Goal: Check status: Check status

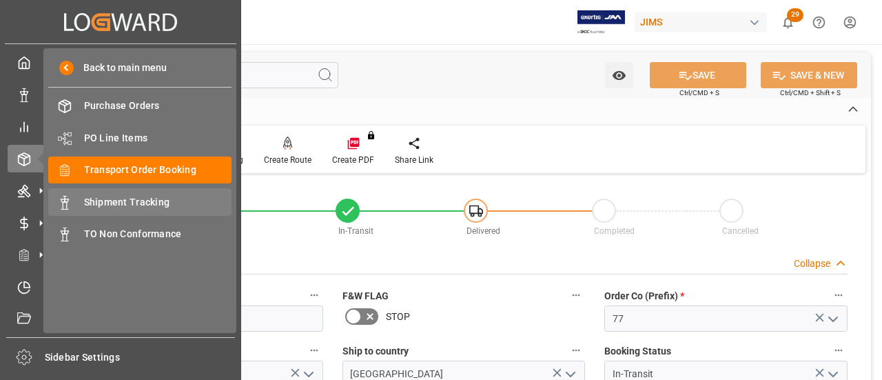
click at [120, 199] on span "Shipment Tracking" at bounding box center [158, 202] width 148 height 14
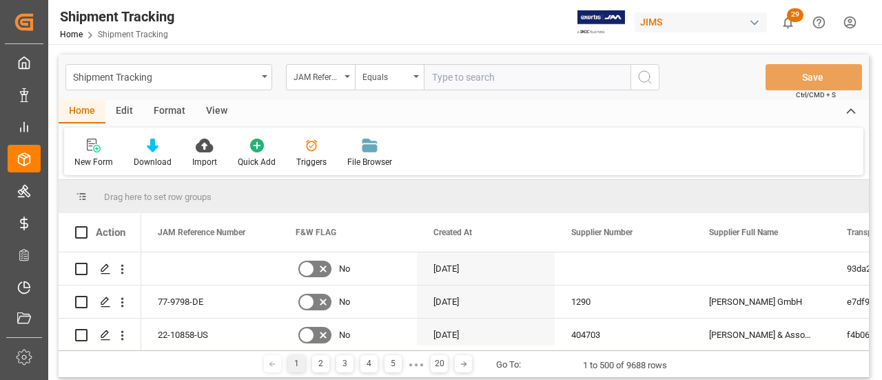
click at [478, 79] on input "text" at bounding box center [527, 77] width 207 height 26
type input "77-10782-[GEOGRAPHIC_DATA]"
click at [644, 74] on icon "search button" at bounding box center [645, 77] width 17 height 17
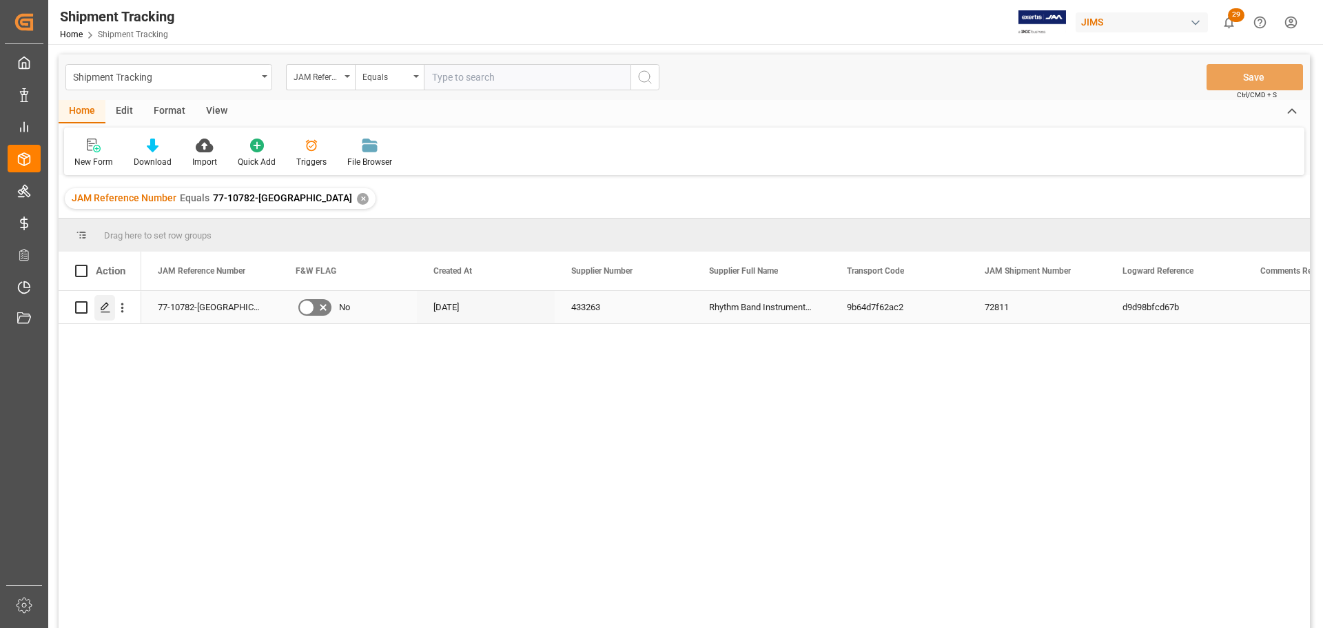
click at [99, 302] on div "Press SPACE to select this row." at bounding box center [104, 308] width 21 height 26
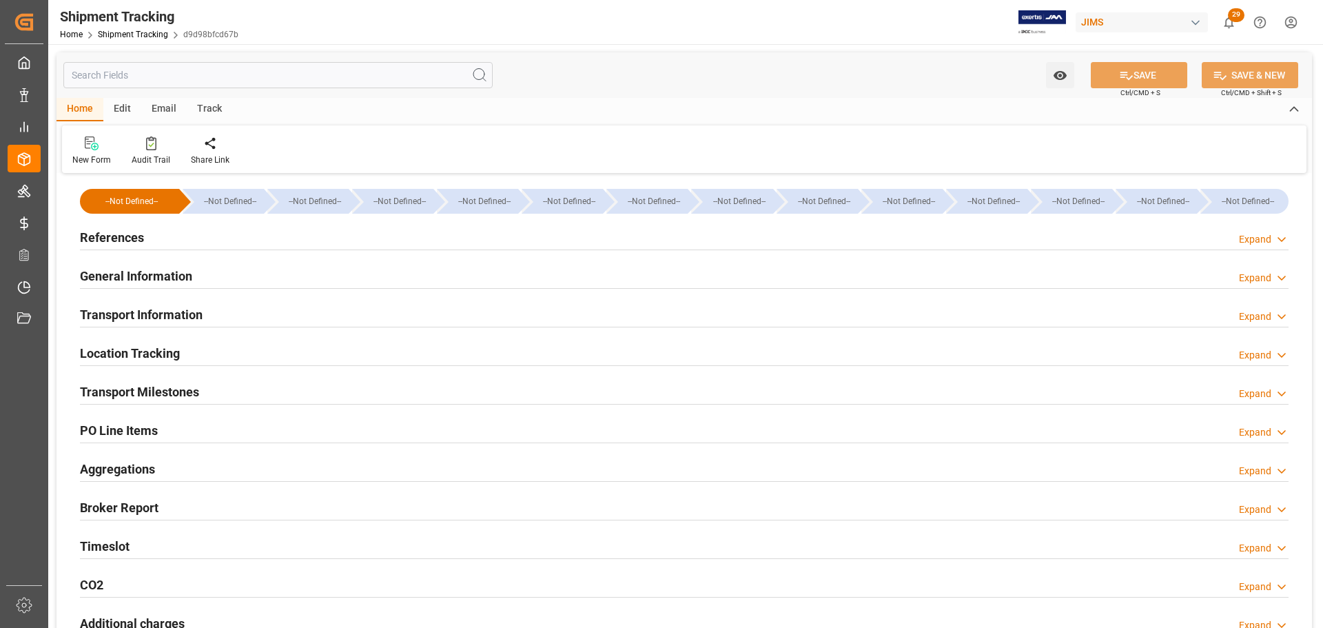
type input "[DATE] 00:00"
type input "29-08-2025 00:00"
type input "[DATE] 00:00"
click at [226, 279] on div "General Information Expand" at bounding box center [684, 275] width 1209 height 26
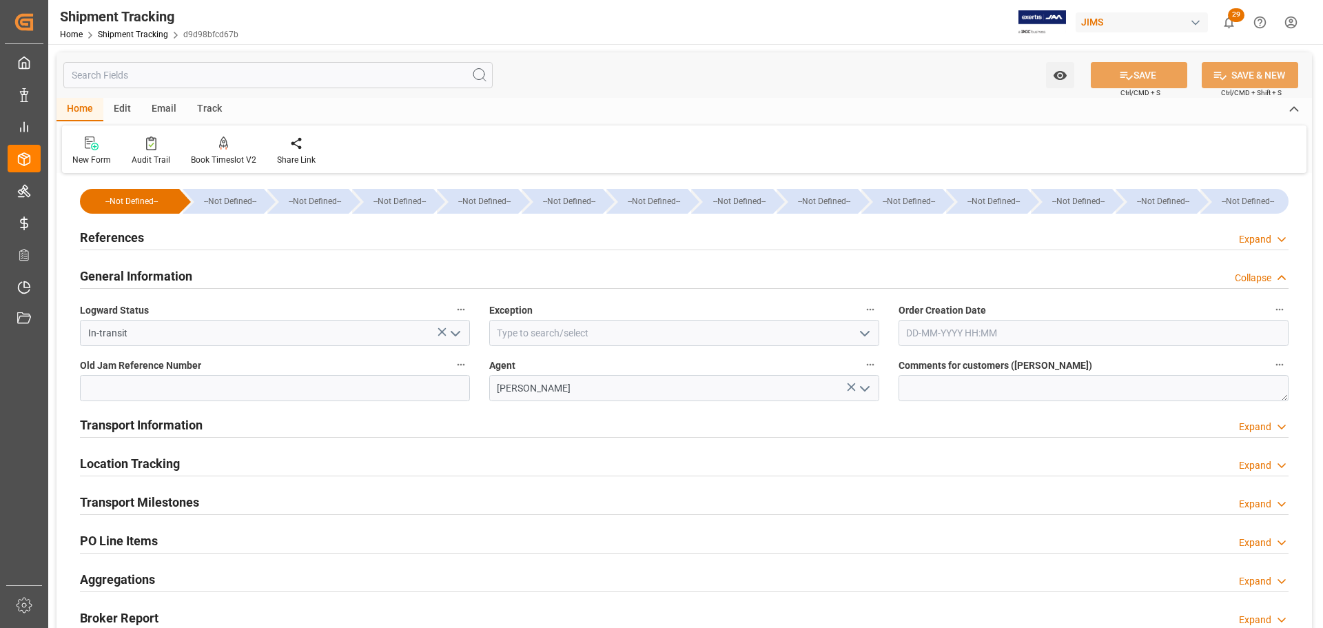
click at [226, 279] on div "General Information Collapse" at bounding box center [684, 275] width 1209 height 26
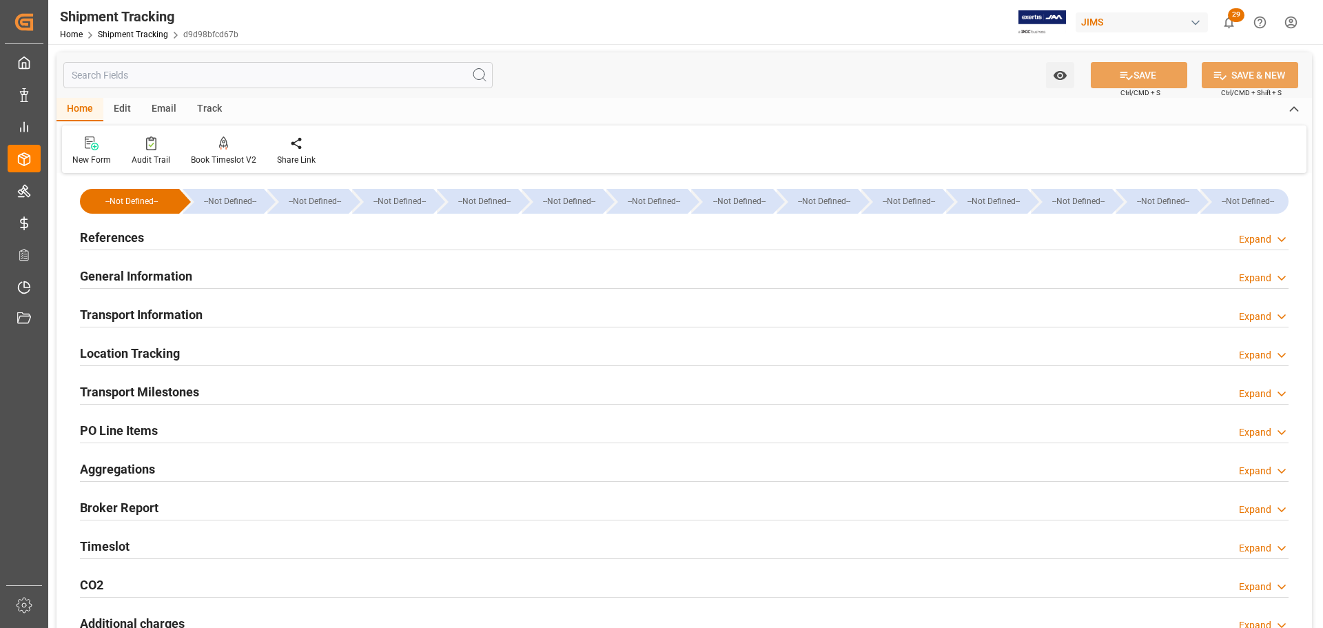
click at [226, 379] on div "Transport Milestones Expand" at bounding box center [684, 391] width 1209 height 26
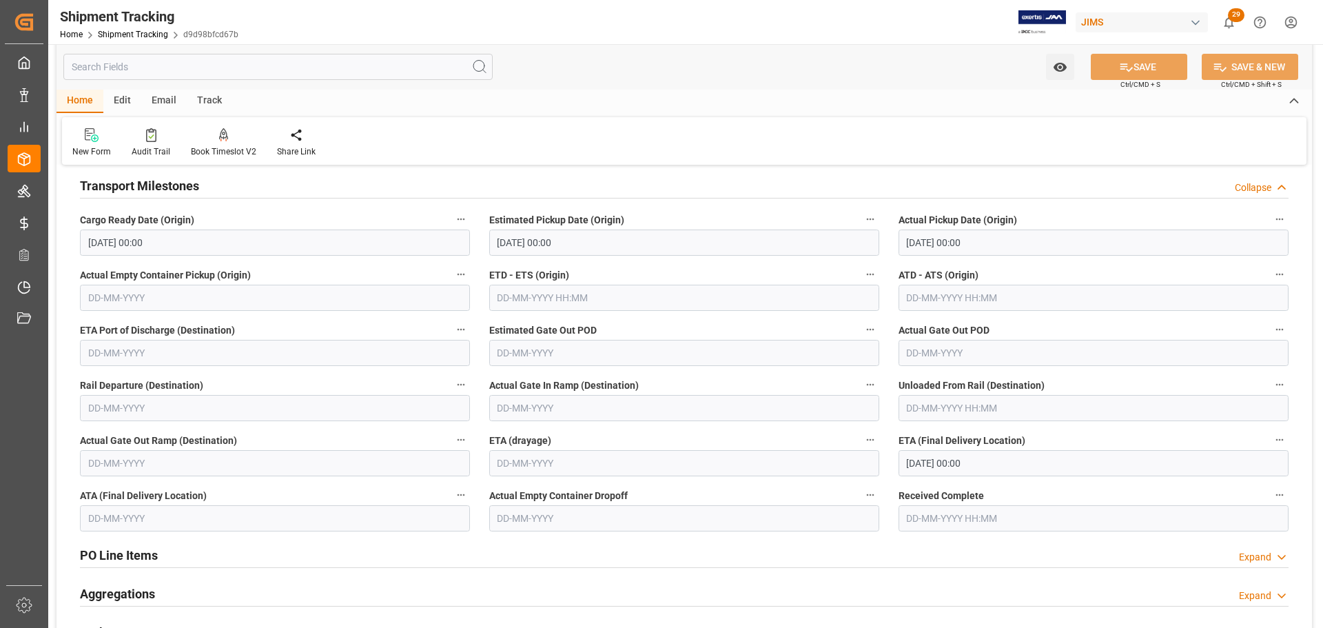
scroll to position [207, 0]
click at [882, 379] on input "[DATE] 00:00" at bounding box center [1094, 462] width 390 height 26
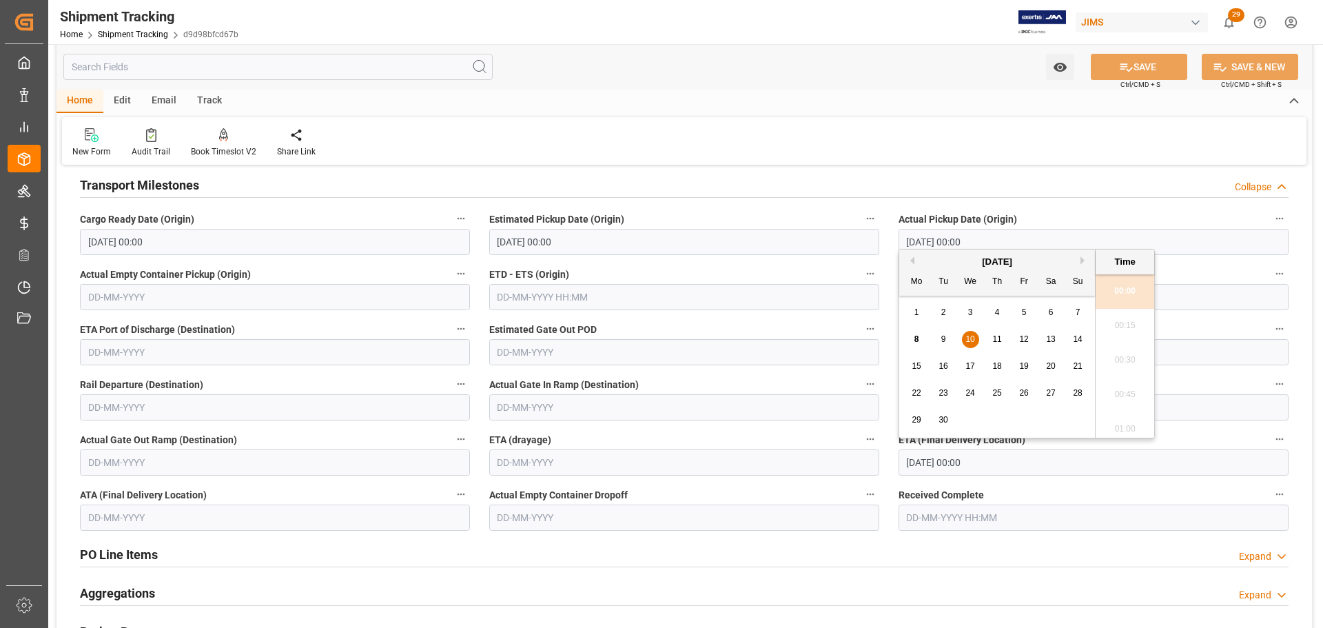
click at [882, 379] on input "[DATE] 00:00" at bounding box center [1094, 462] width 390 height 26
click at [882, 379] on div "PO Line Items Expand" at bounding box center [684, 553] width 1209 height 26
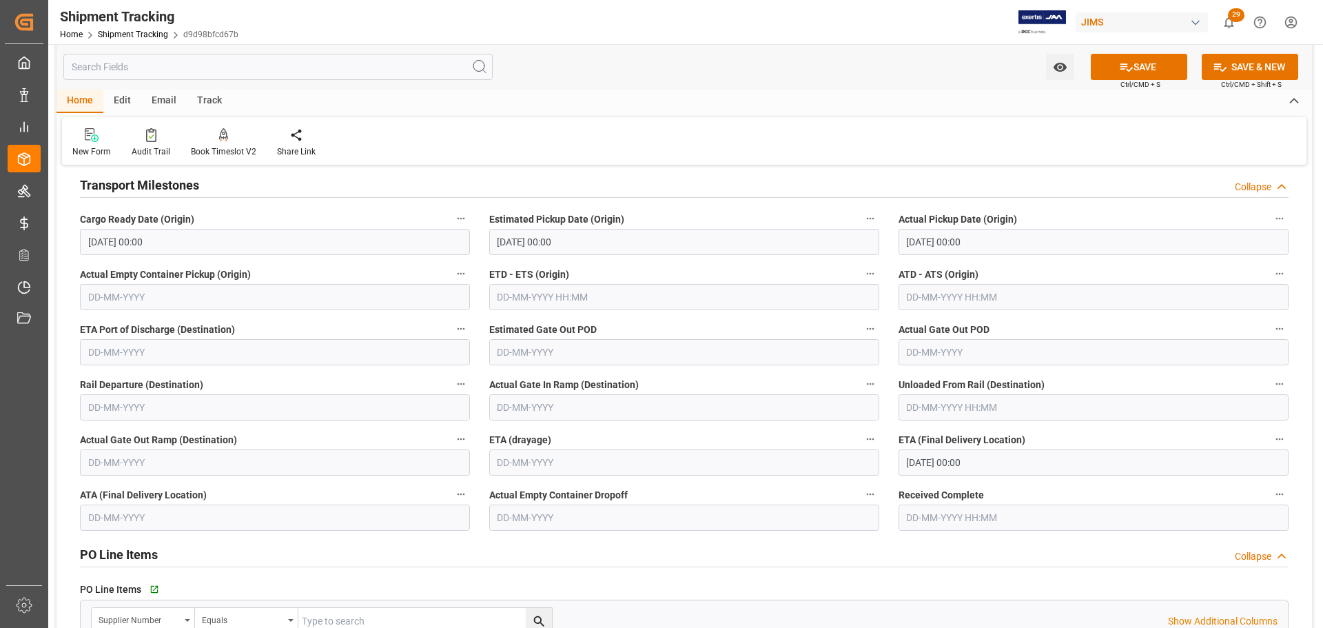
click at [137, 379] on h2 "PO Line Items" at bounding box center [119, 554] width 78 height 19
click at [204, 187] on div "Transport Milestones Collapse" at bounding box center [684, 184] width 1209 height 26
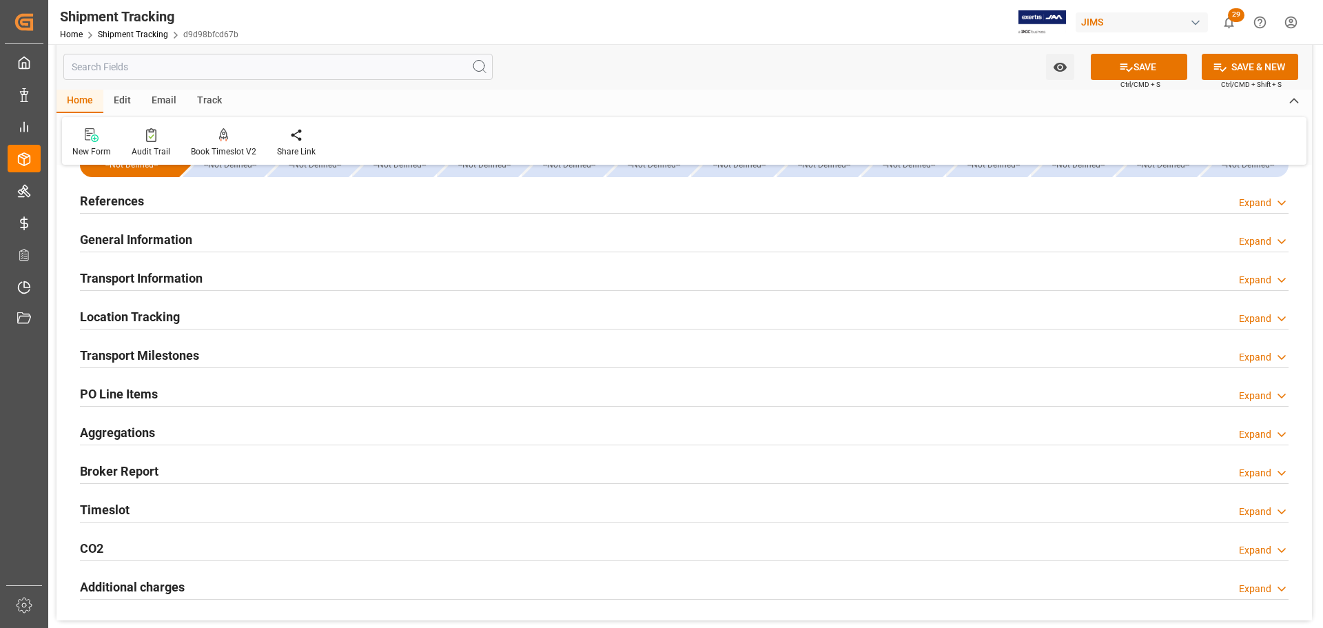
scroll to position [0, 0]
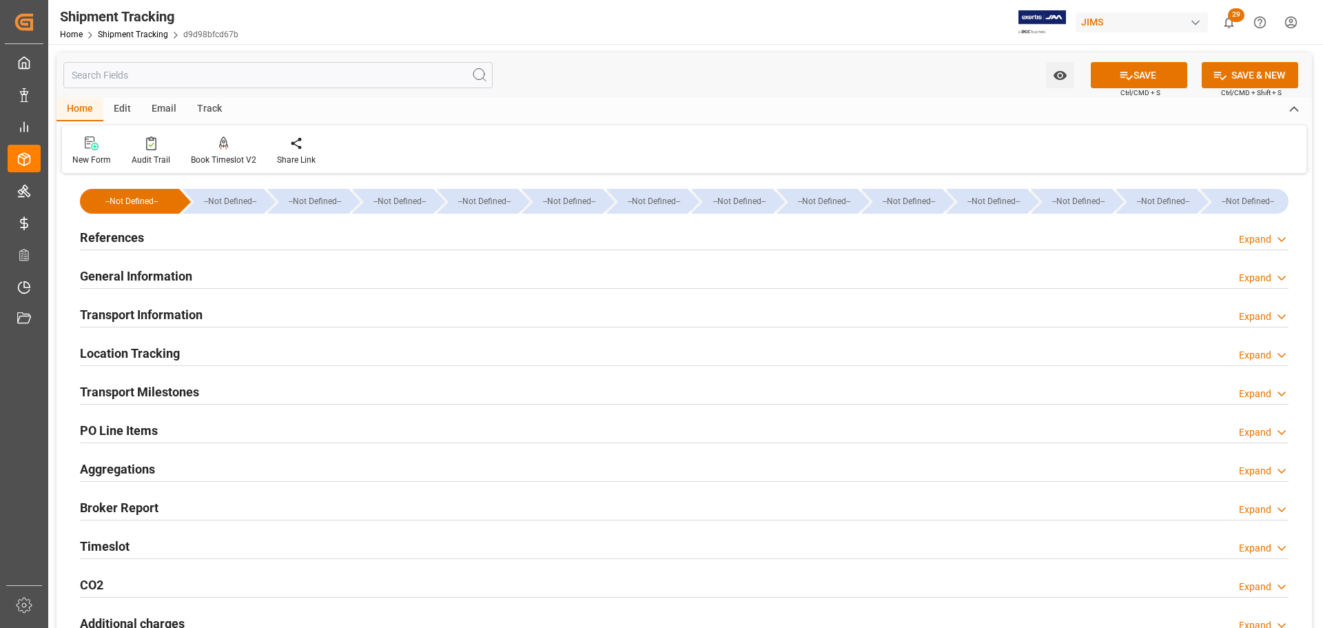
click at [208, 225] on div "References Expand" at bounding box center [684, 236] width 1209 height 26
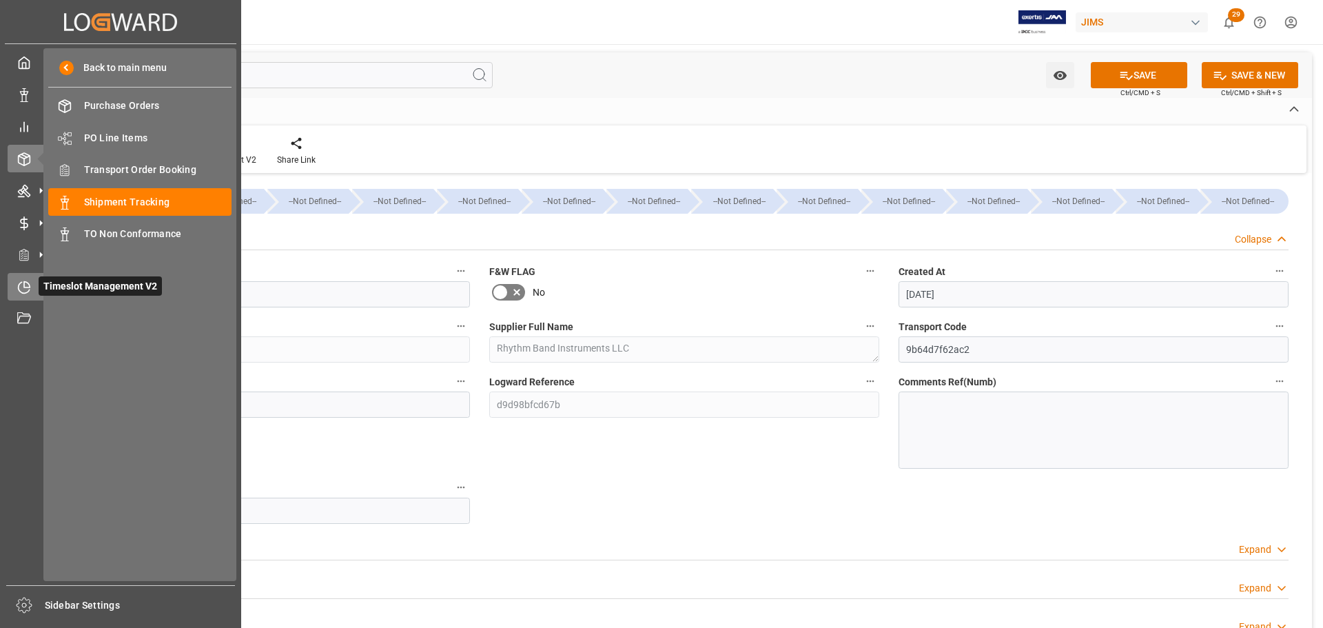
click at [36, 294] on div "Timeslot Management V2 Timeslot Management V2" at bounding box center [121, 286] width 226 height 27
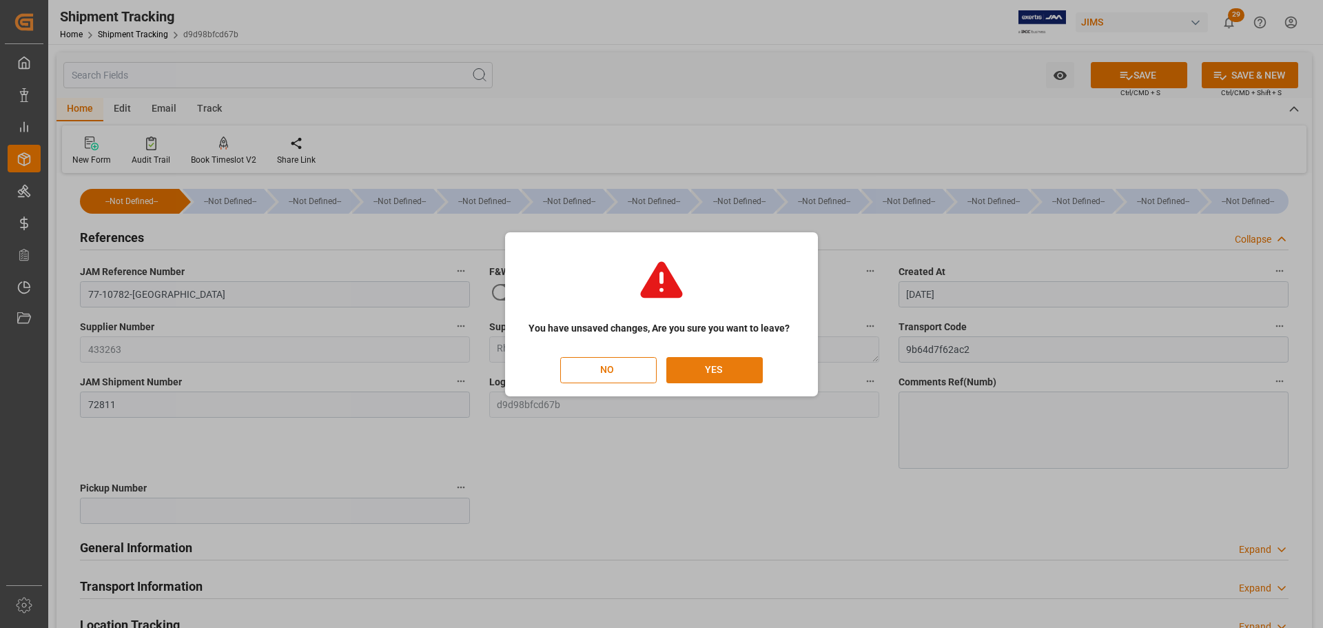
click at [711, 371] on button "YES" at bounding box center [714, 370] width 96 height 26
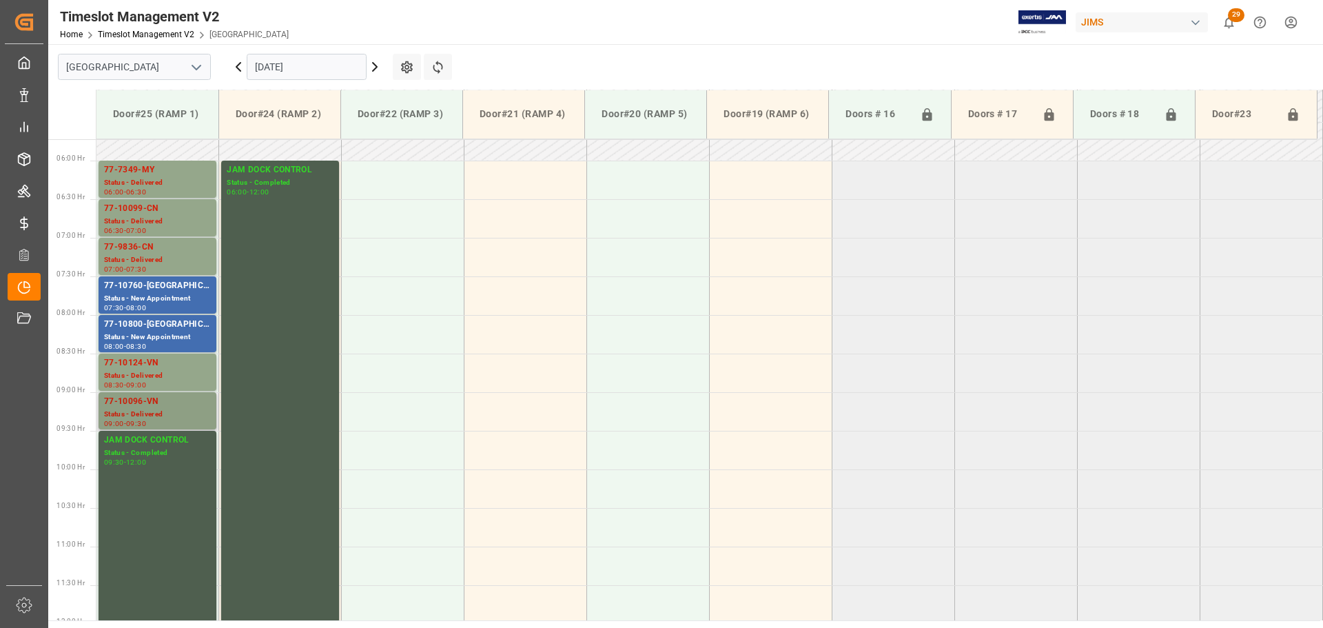
scroll to position [419, 0]
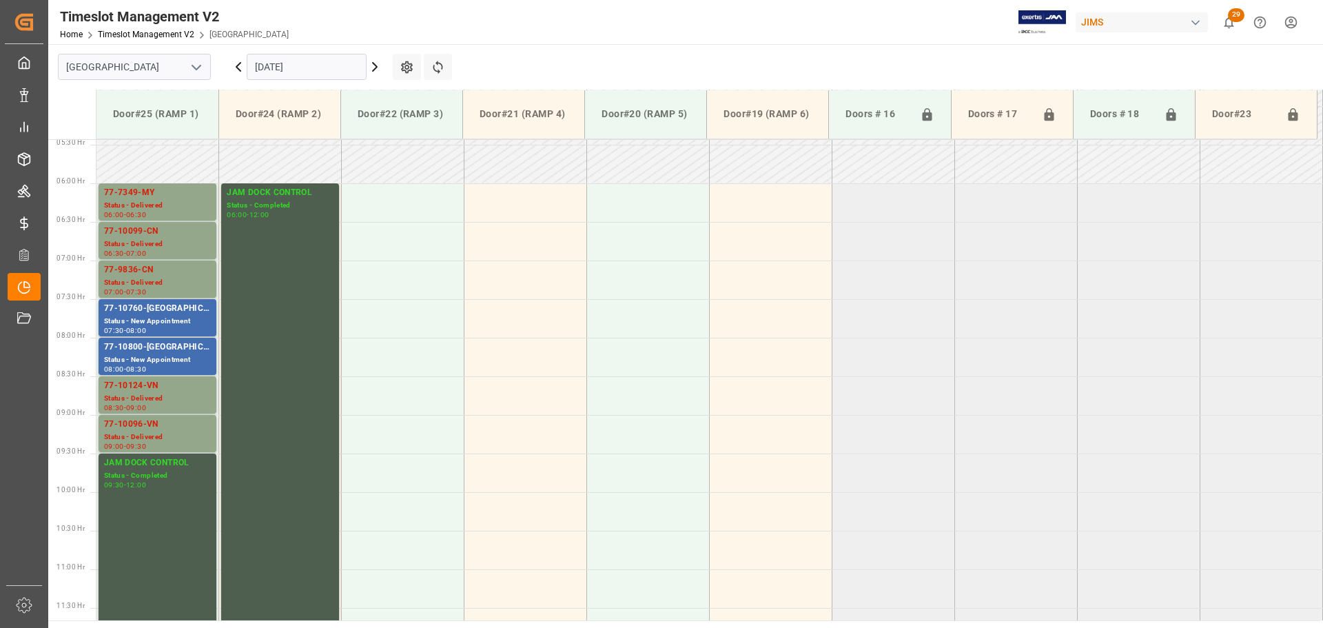
click at [310, 68] on input "[DATE]" at bounding box center [307, 67] width 120 height 26
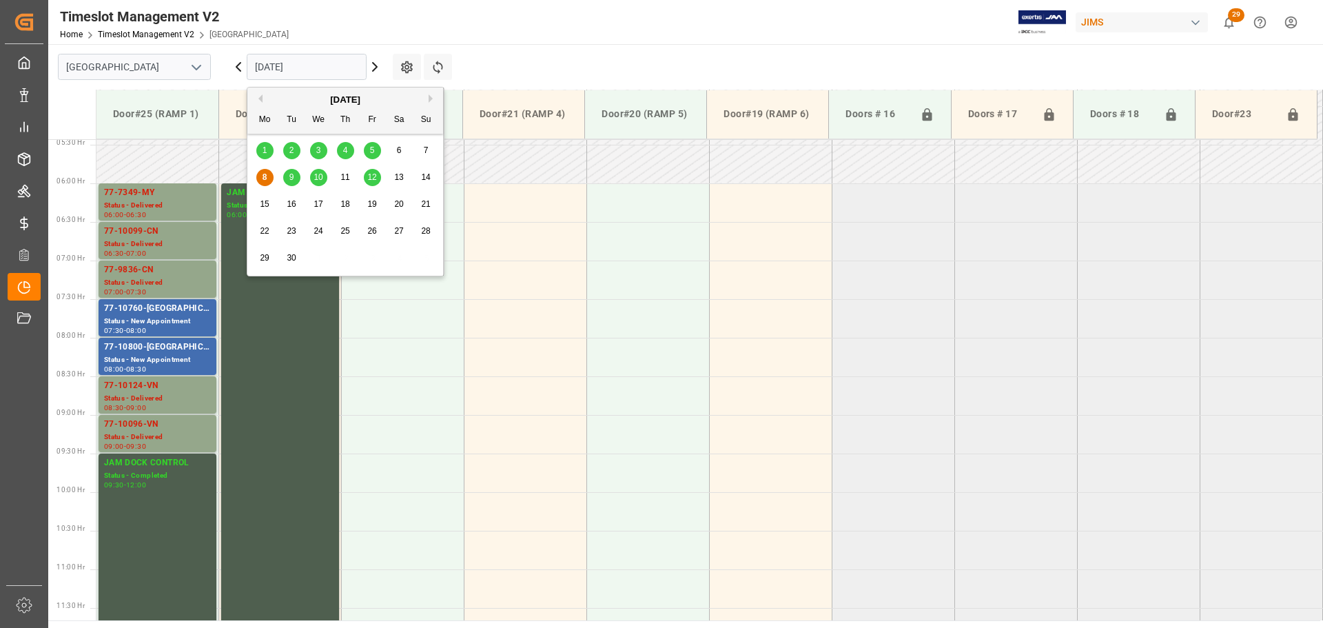
click at [290, 185] on div "9" at bounding box center [291, 178] width 17 height 17
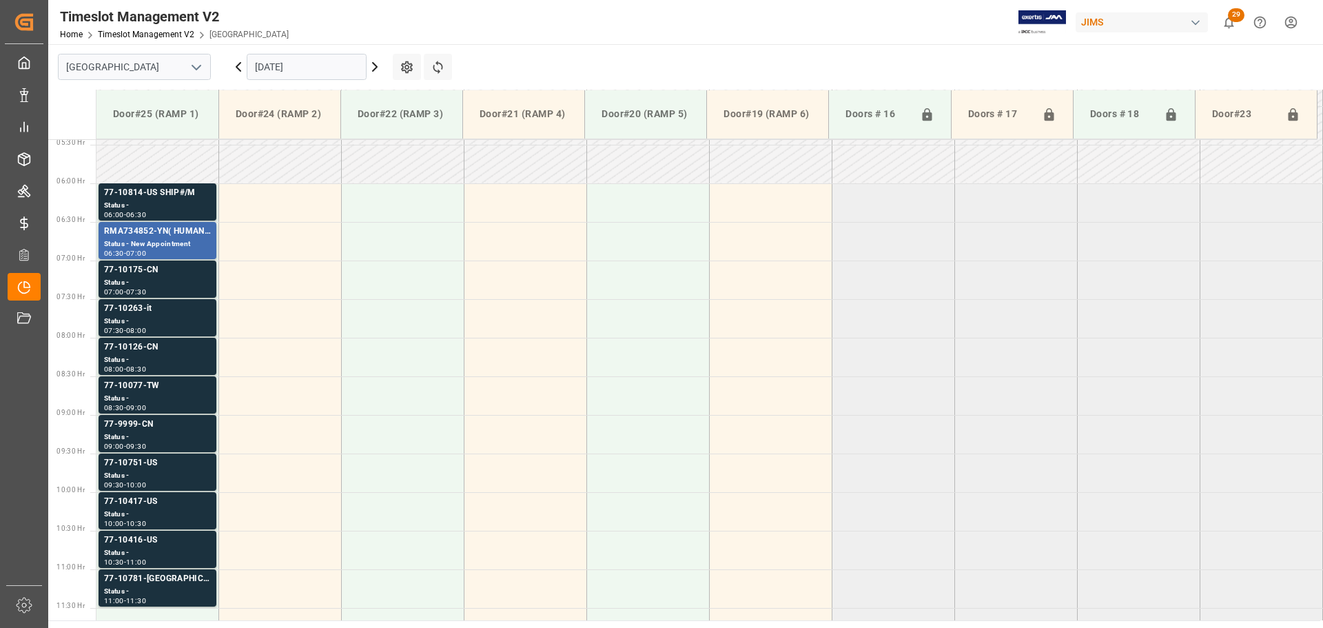
click at [376, 62] on icon at bounding box center [375, 67] width 17 height 17
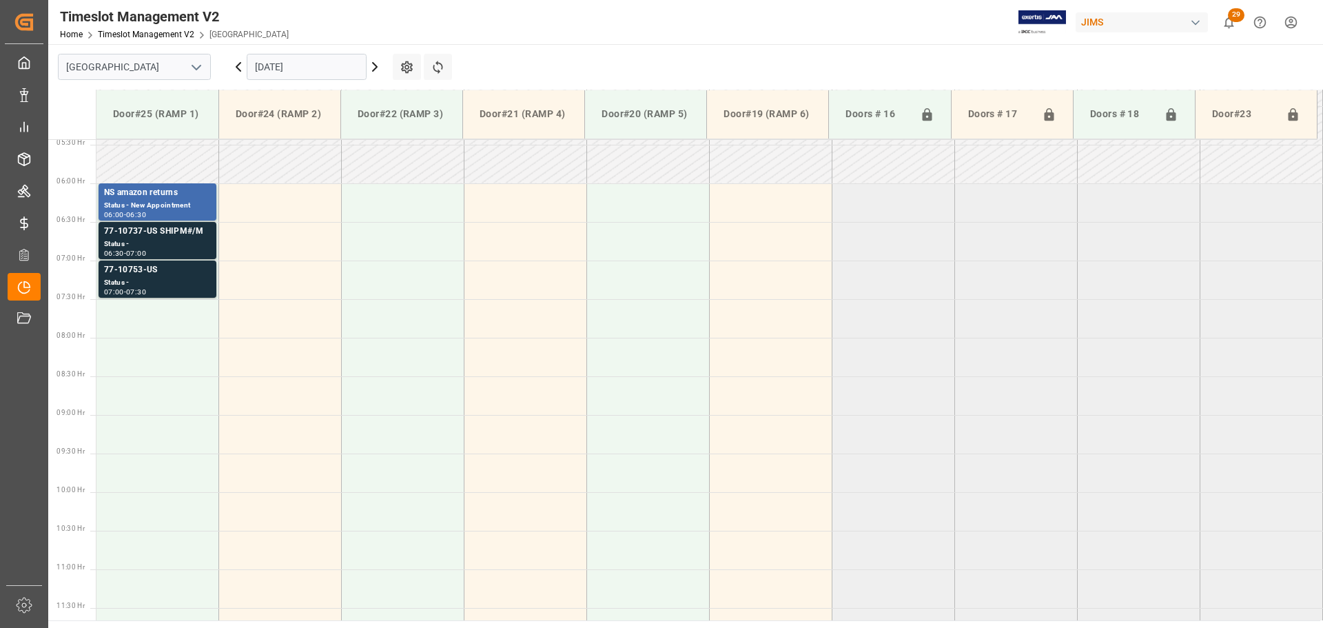
click at [236, 64] on icon at bounding box center [238, 67] width 17 height 17
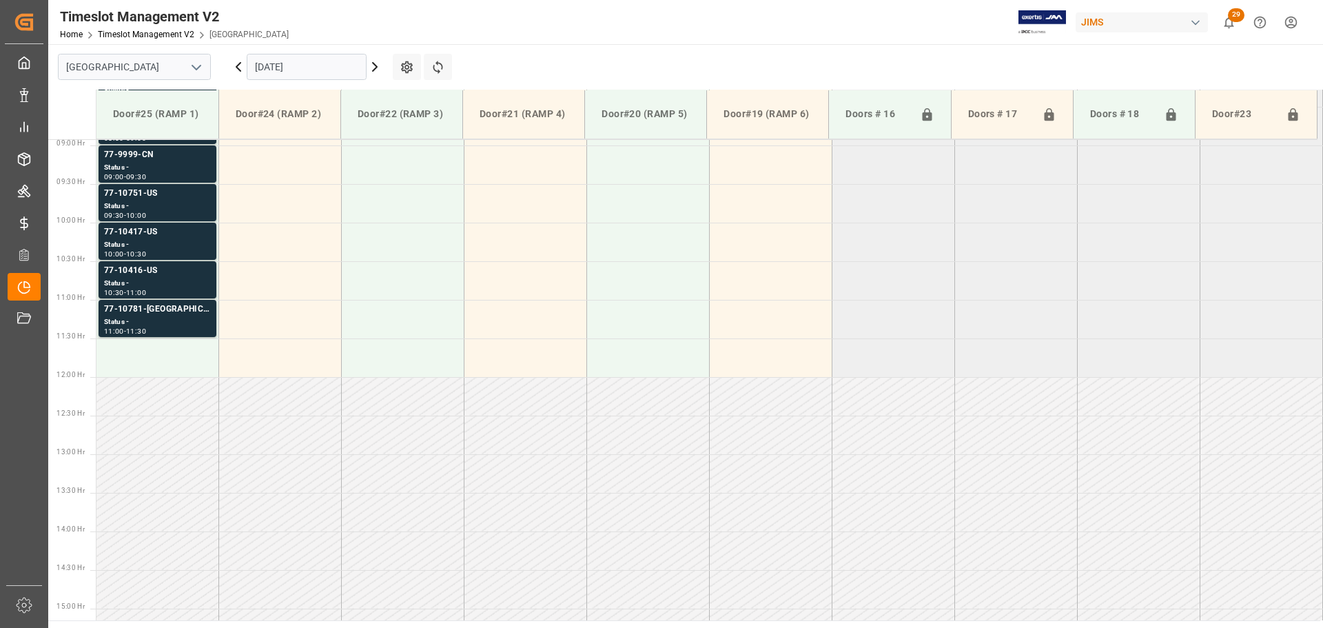
scroll to position [764, 0]
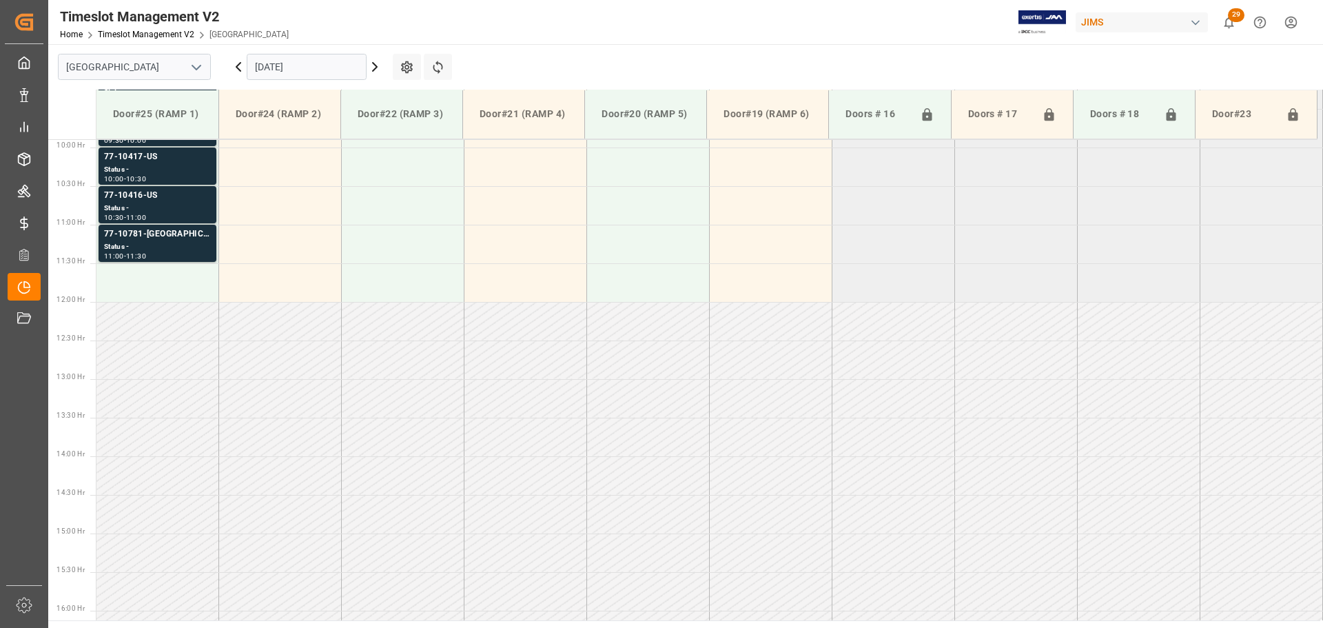
click at [236, 64] on icon at bounding box center [238, 67] width 17 height 17
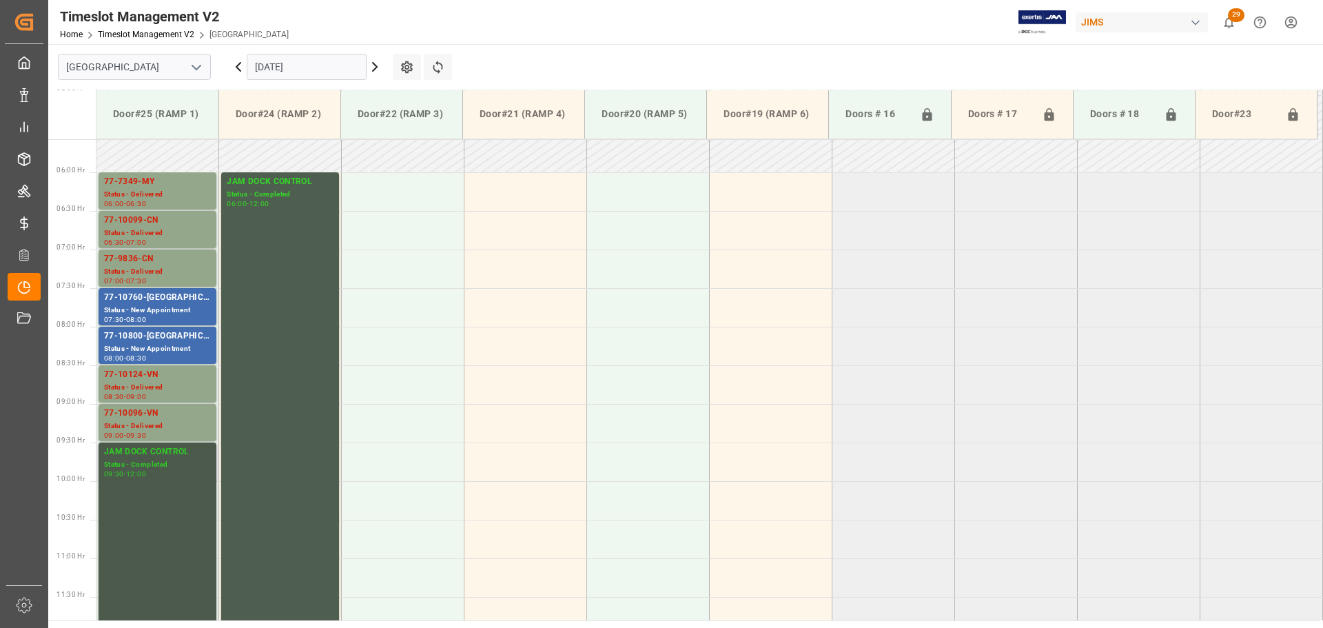
scroll to position [419, 0]
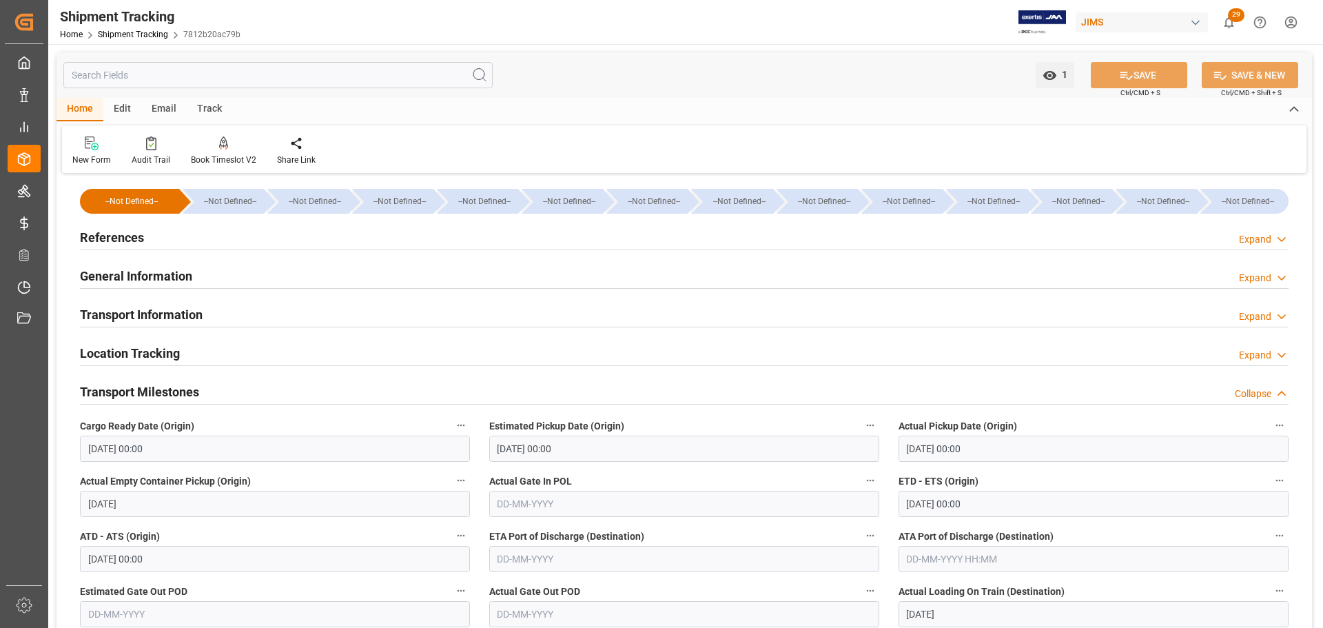
click at [176, 388] on h2 "Transport Milestones" at bounding box center [139, 392] width 119 height 19
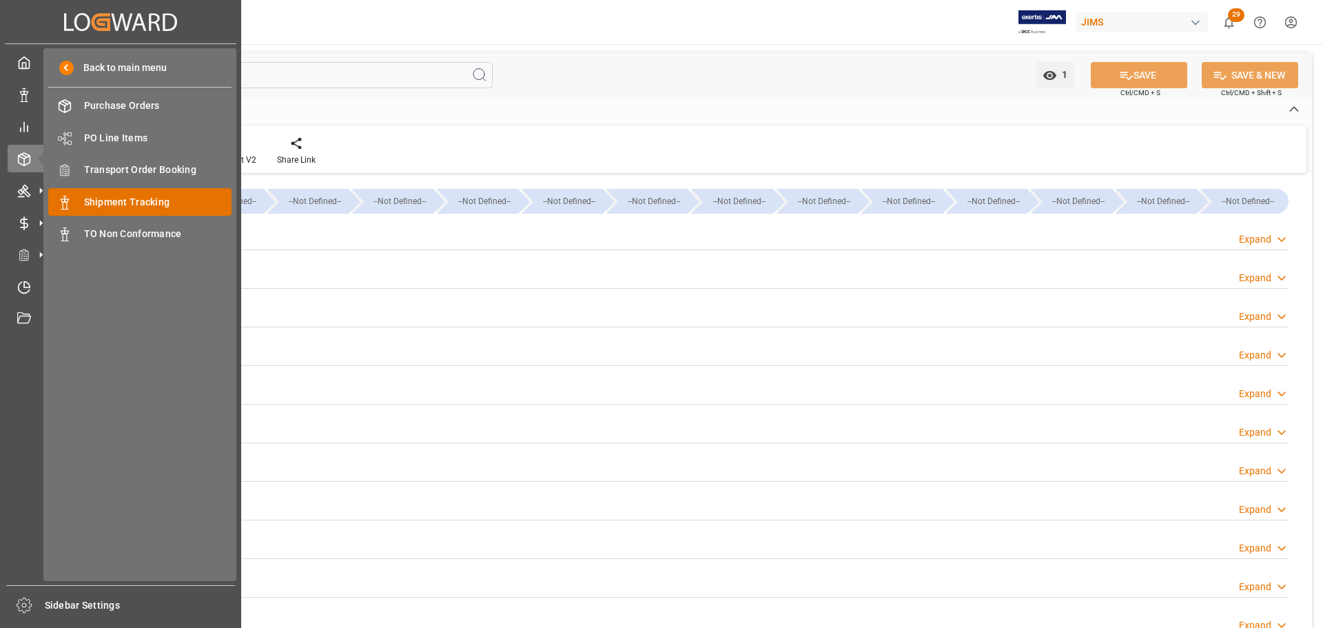
click at [154, 203] on span "Shipment Tracking" at bounding box center [158, 202] width 148 height 14
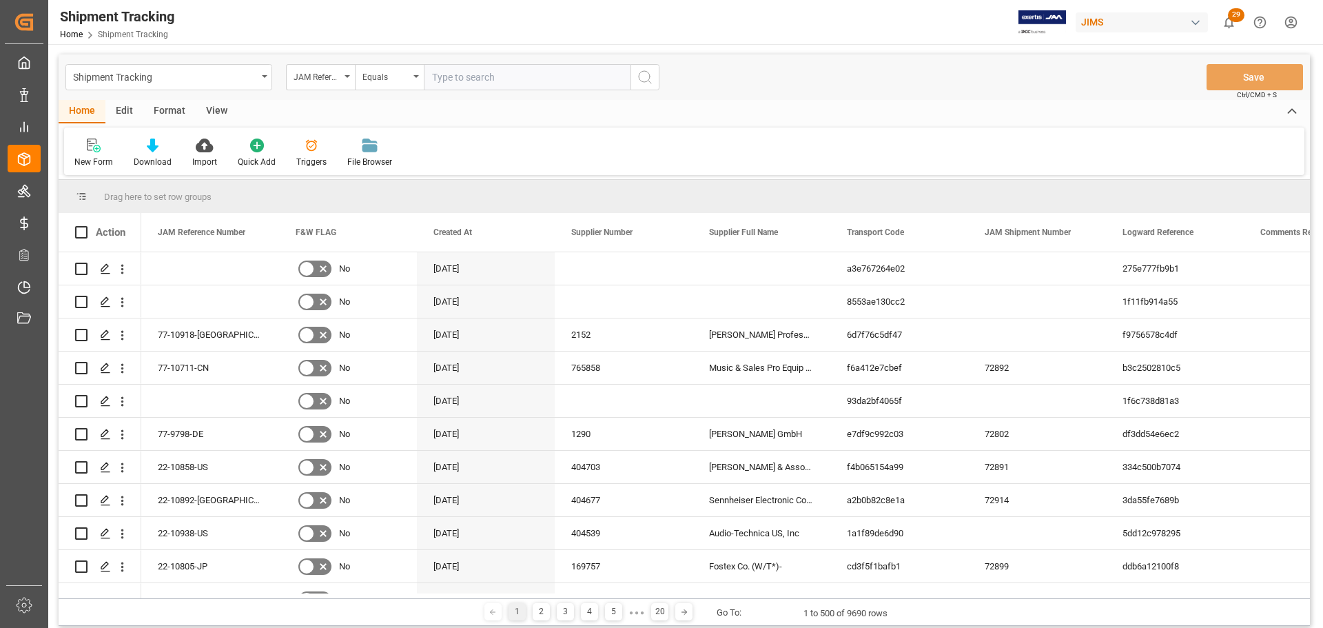
click at [505, 76] on input "text" at bounding box center [527, 77] width 207 height 26
type input "77-10781-[GEOGRAPHIC_DATA]"
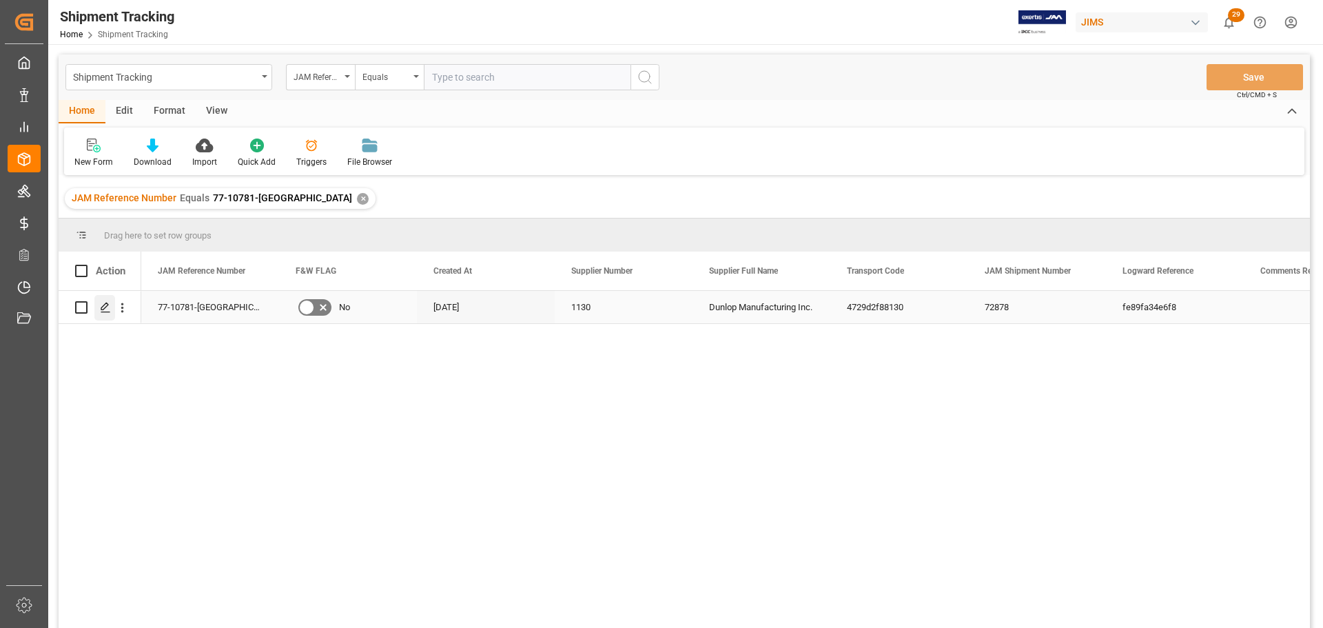
click at [101, 300] on div "Press SPACE to select this row." at bounding box center [104, 308] width 21 height 26
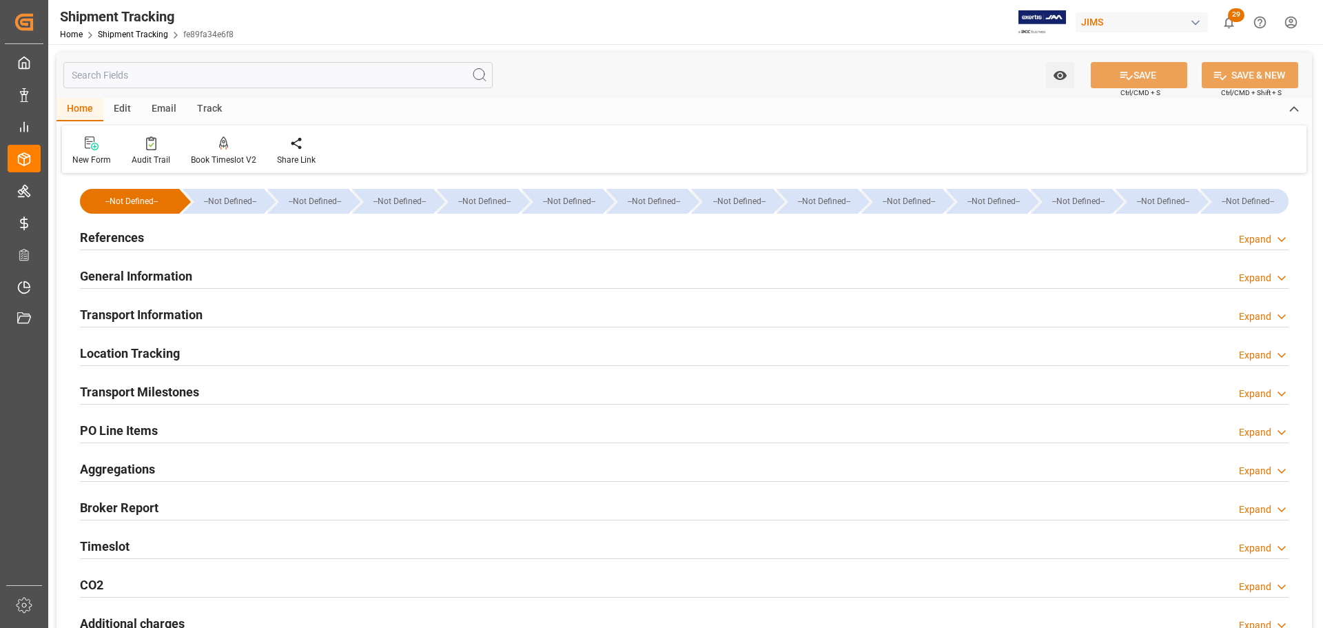
click at [215, 393] on div "Transport Milestones Expand" at bounding box center [684, 391] width 1209 height 26
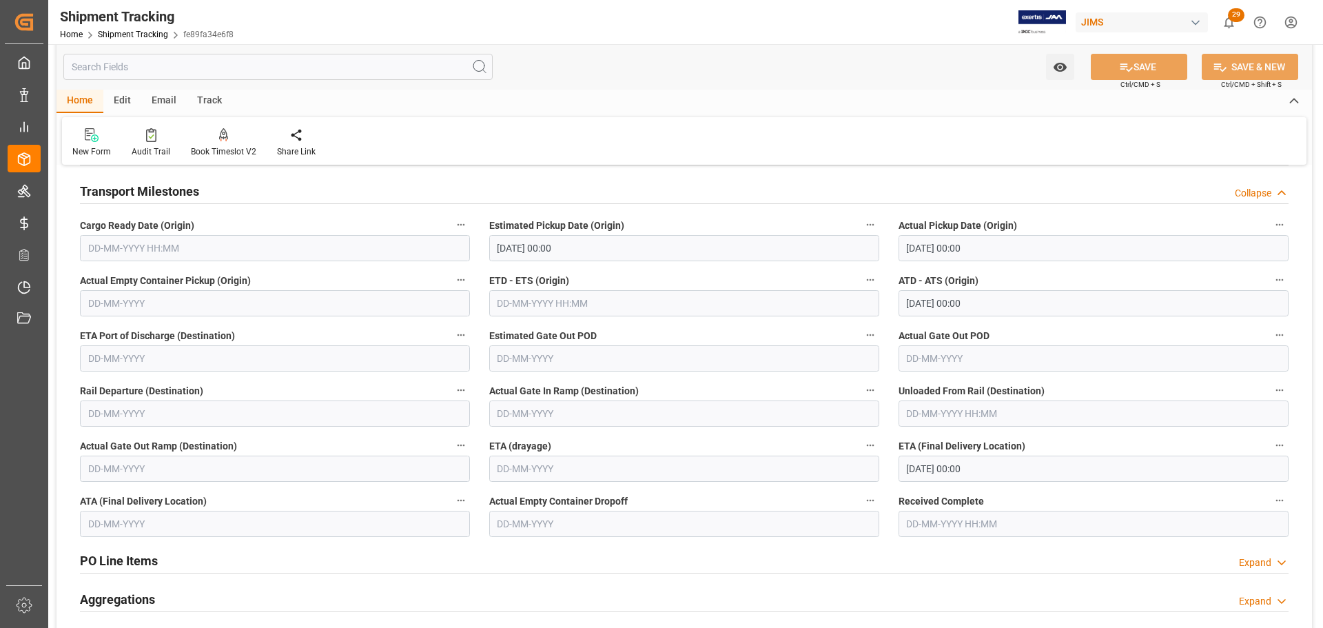
scroll to position [138, 0]
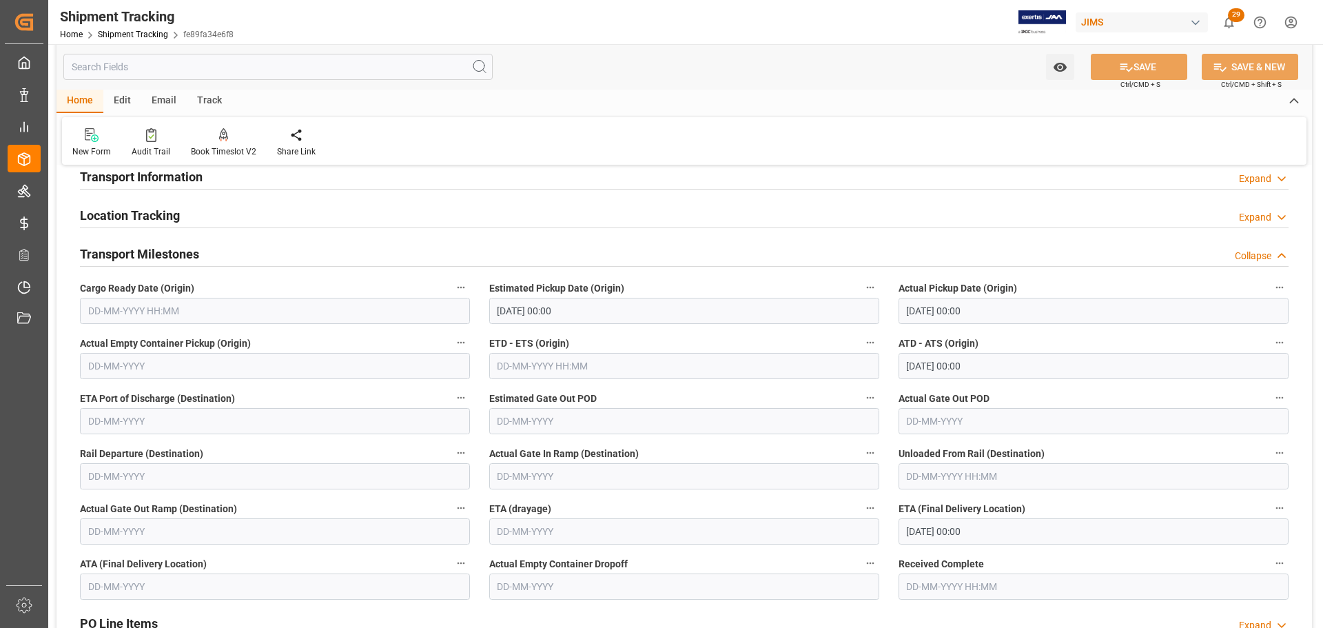
click at [214, 252] on div "Transport Milestones Collapse" at bounding box center [684, 253] width 1209 height 26
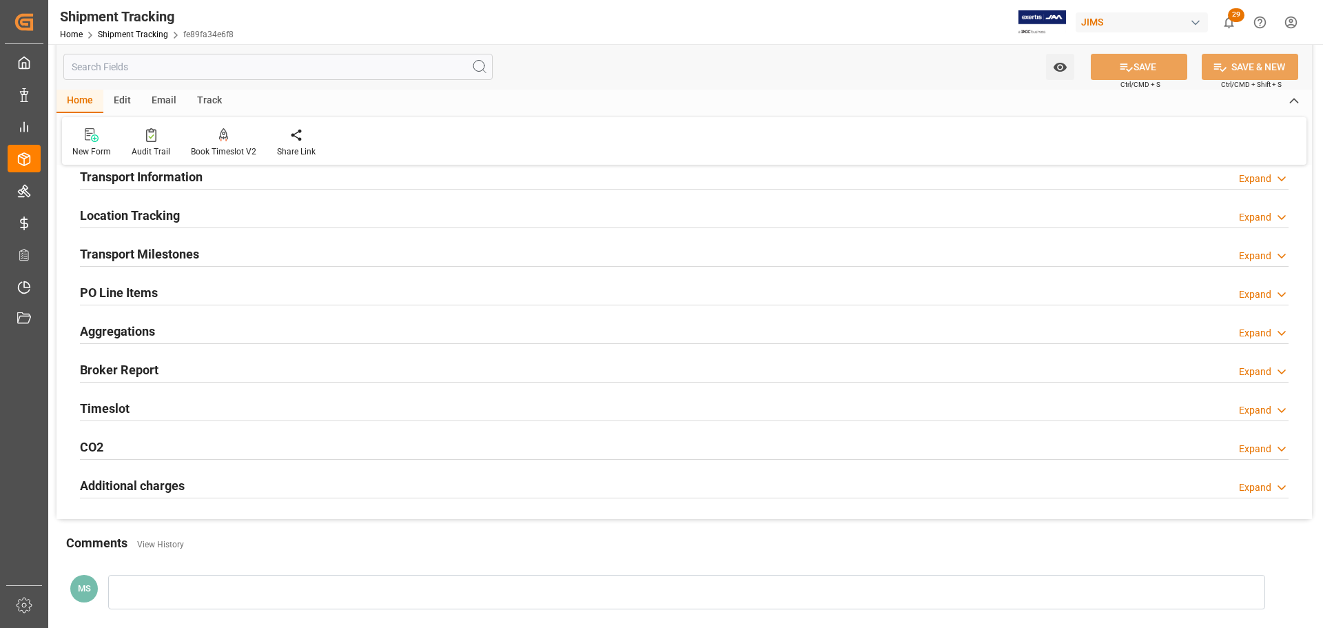
scroll to position [0, 0]
